Goal: Task Accomplishment & Management: Manage account settings

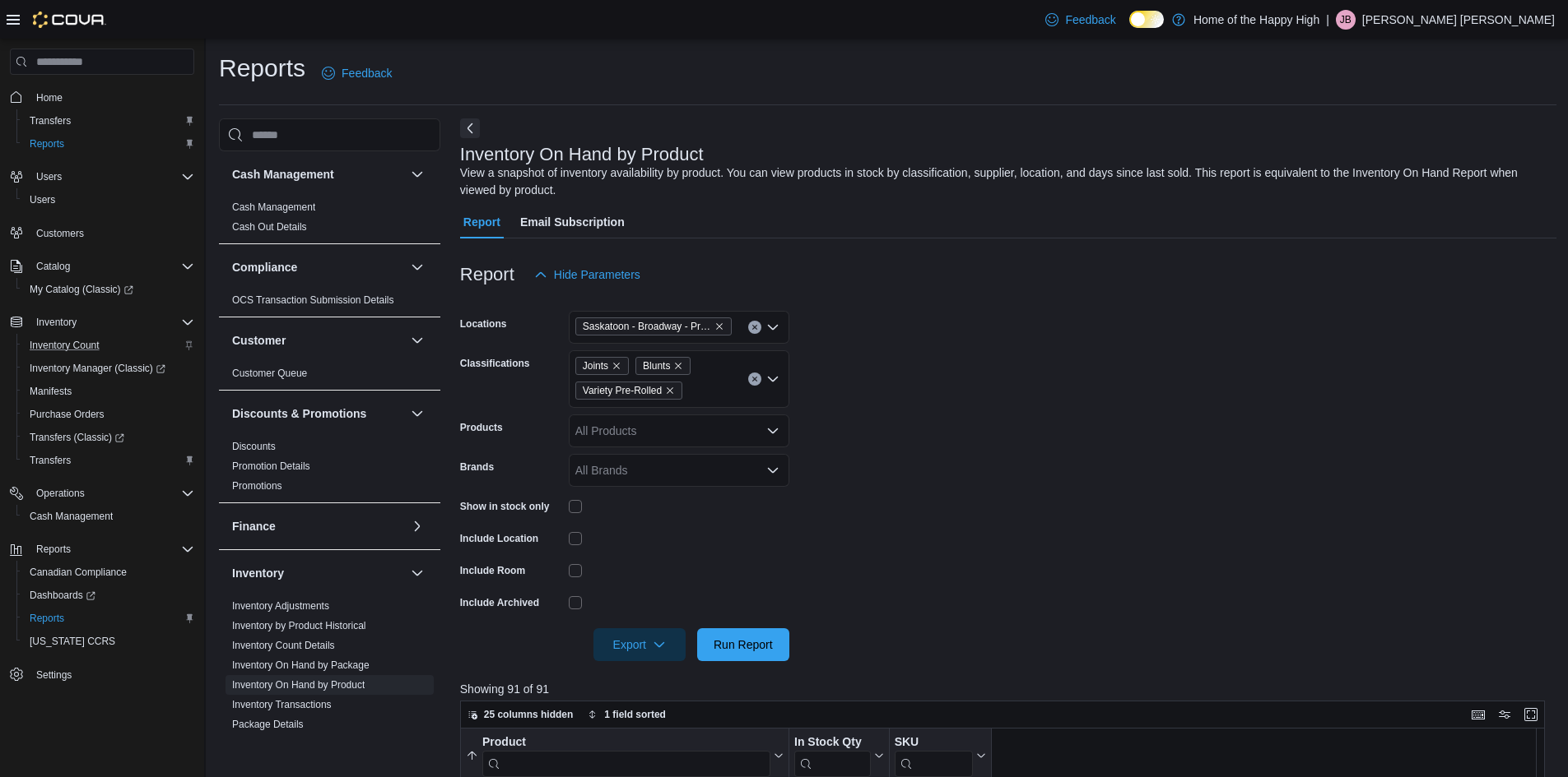
scroll to position [103, 0]
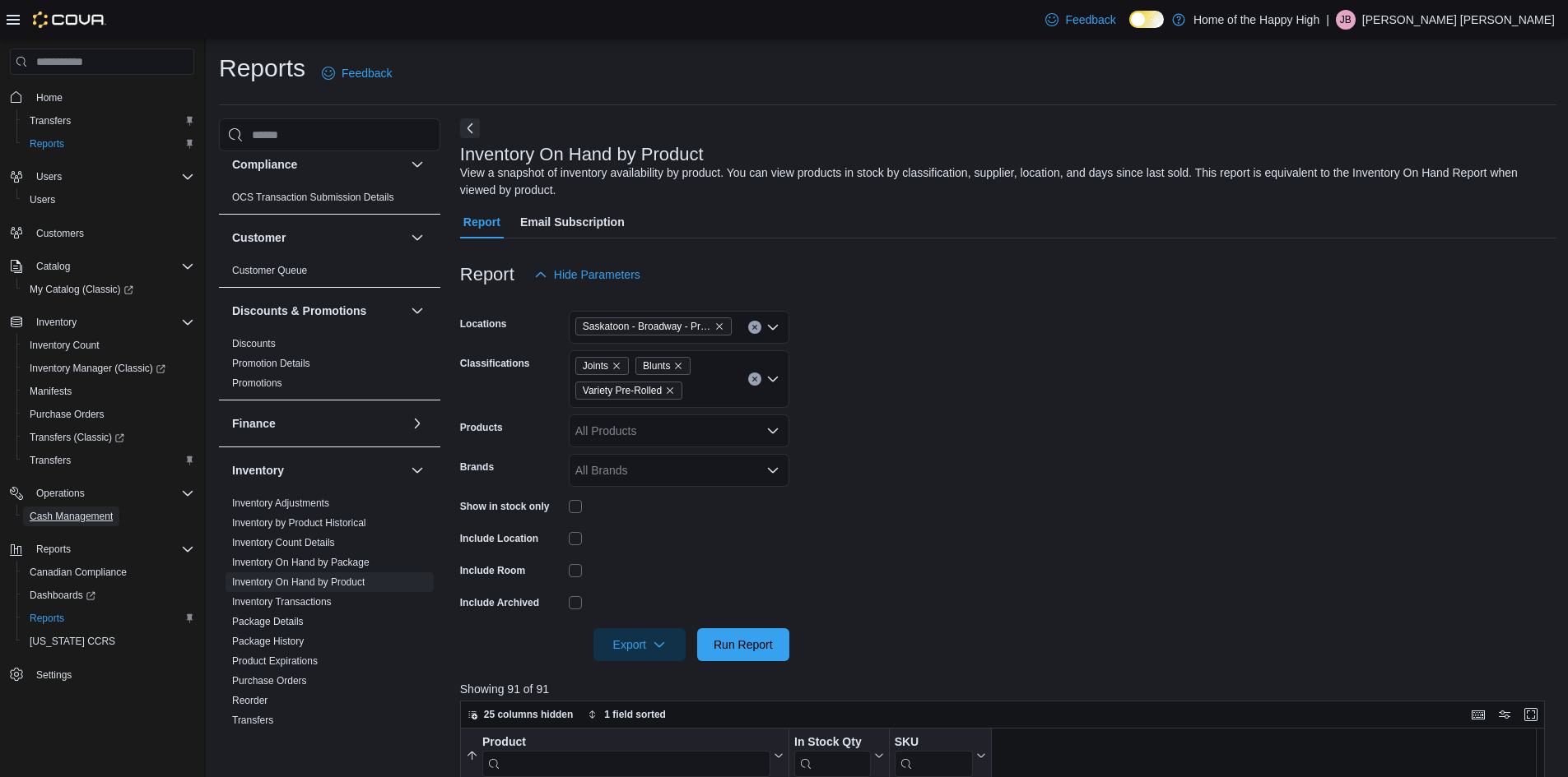
drag, startPoint x: 83, startPoint y: 515, endPoint x: 1003, endPoint y: 6, distance: 1051.4
click at [84, 515] on span "Cash Management" at bounding box center [71, 516] width 83 height 13
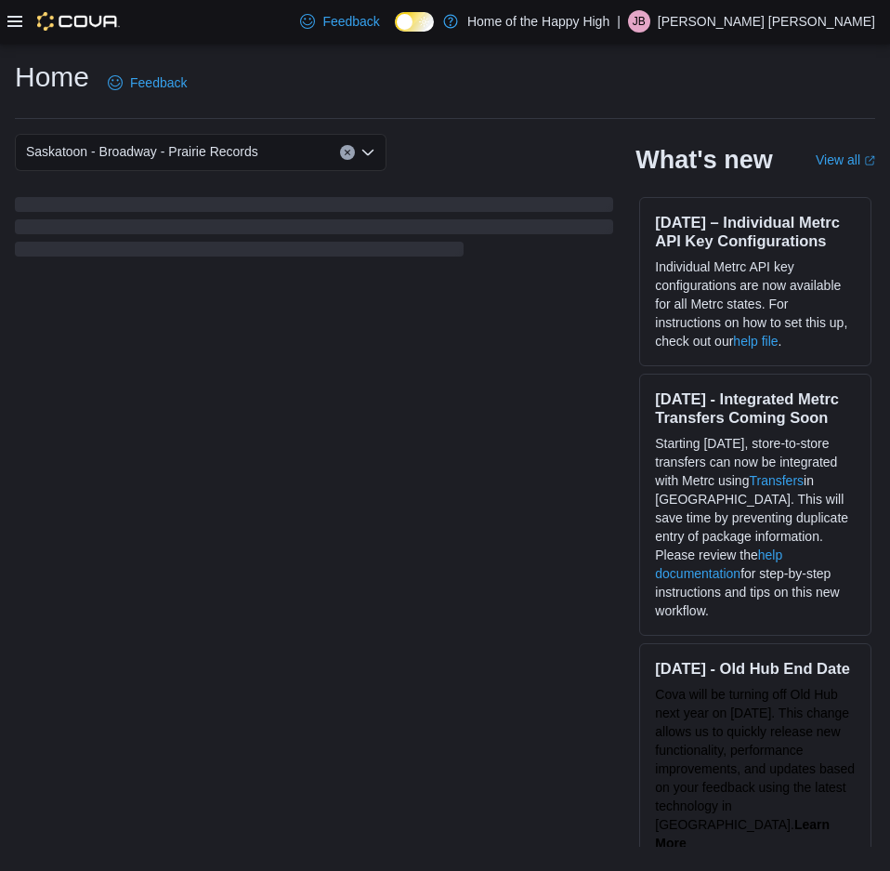
click at [19, 20] on icon at bounding box center [14, 21] width 15 height 15
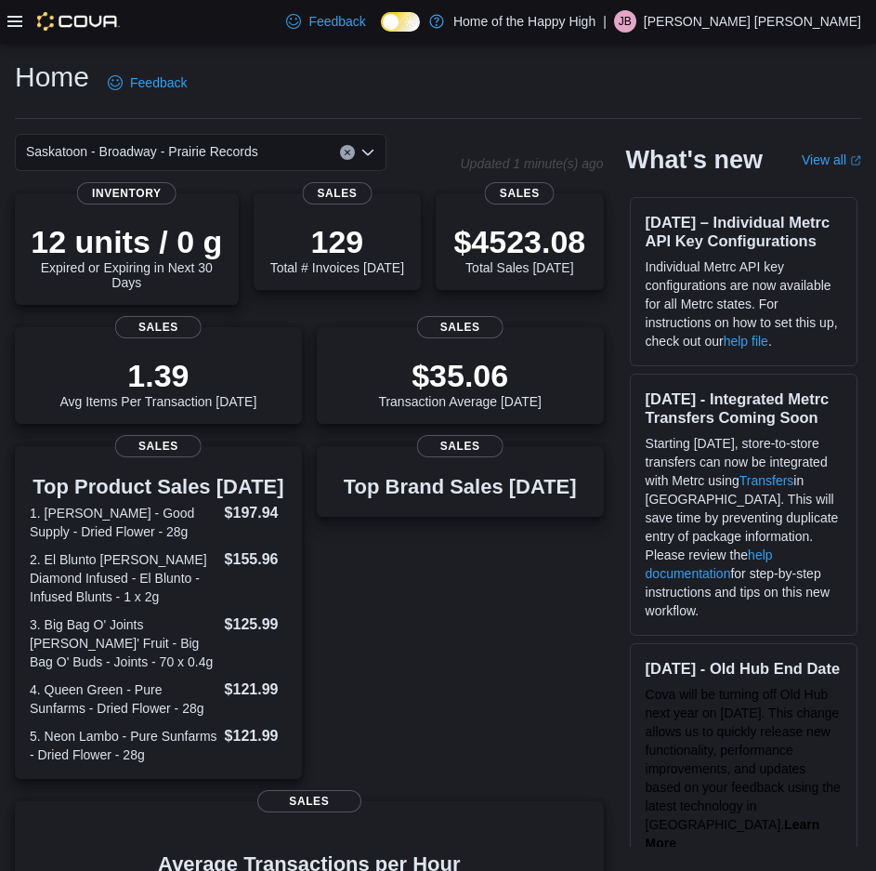
click at [780, 21] on p "Jackson Brunet" at bounding box center [752, 21] width 217 height 22
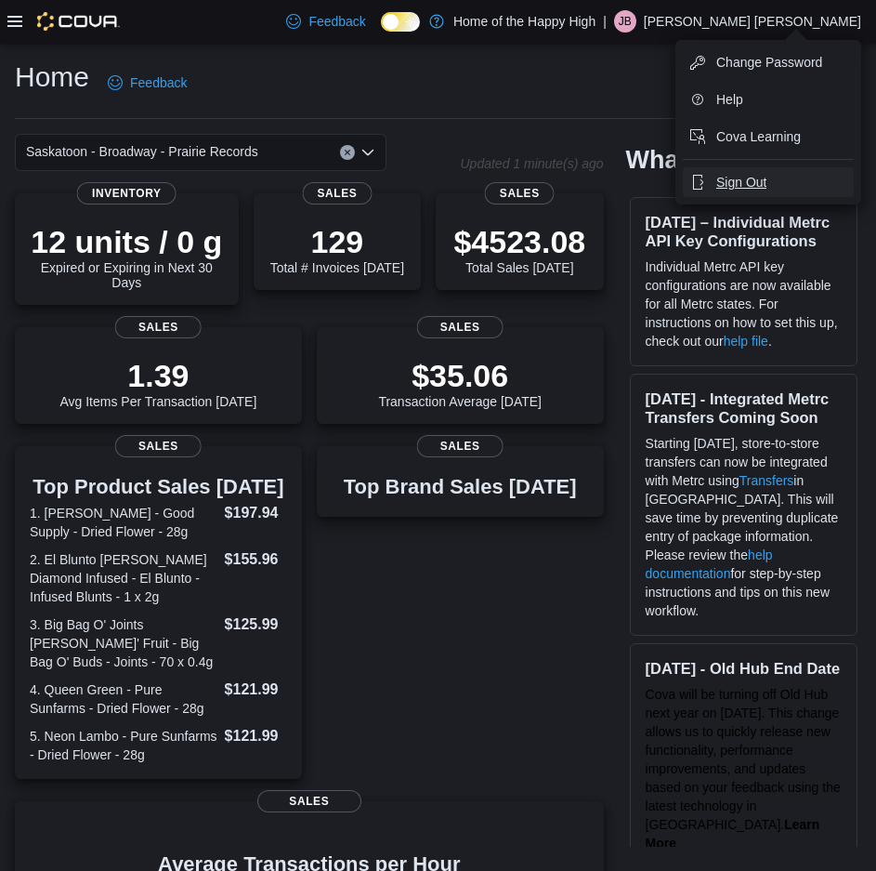
click at [740, 174] on span "Sign Out" at bounding box center [742, 182] width 50 height 19
